Goal: Task Accomplishment & Management: Complete application form

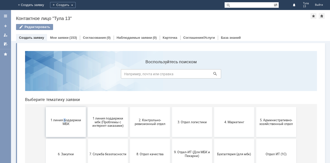
click at [62, 124] on span "1 линия поддержки МБК" at bounding box center [65, 122] width 37 height 8
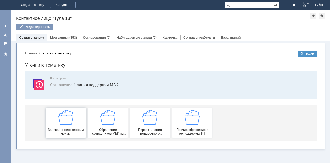
click at [62, 124] on img at bounding box center [65, 117] width 15 height 15
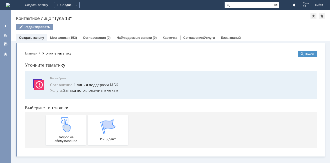
click at [62, 124] on img at bounding box center [65, 124] width 15 height 15
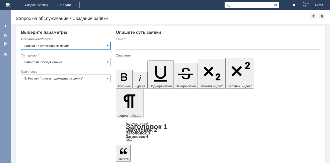
click at [122, 45] on input "text" at bounding box center [218, 46] width 204 height 8
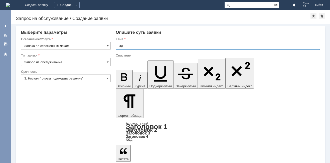
type input "З"
type input "МБК ТУЛА 13, ОТЛОЖЕННЫЕ ЧЕКИ"
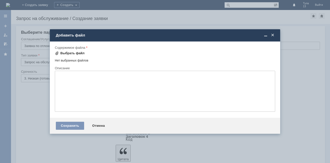
click at [78, 56] on div "Выбрать файл" at bounding box center [70, 53] width 30 height 6
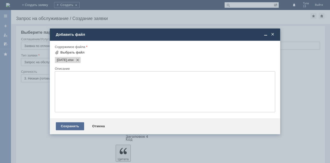
click at [74, 124] on div "Сохранить" at bounding box center [70, 126] width 28 height 8
